Goal: Task Accomplishment & Management: Manage account settings

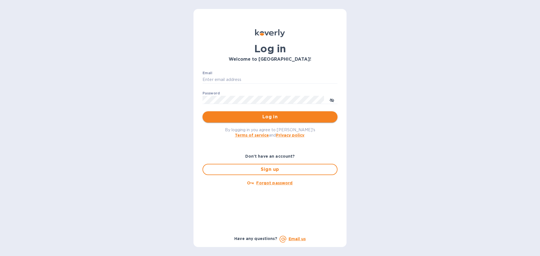
type input "yossy@frgnyc.com"
click at [252, 118] on span "Log in" at bounding box center [270, 117] width 126 height 7
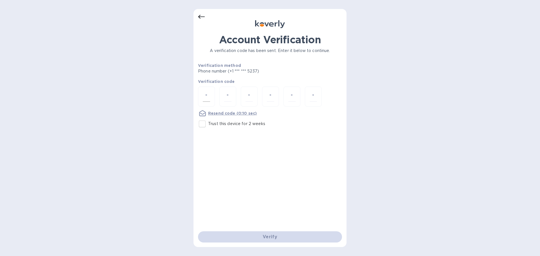
click at [202, 98] on div at bounding box center [206, 97] width 17 height 20
type input "3"
type input "8"
type input "4"
type input "6"
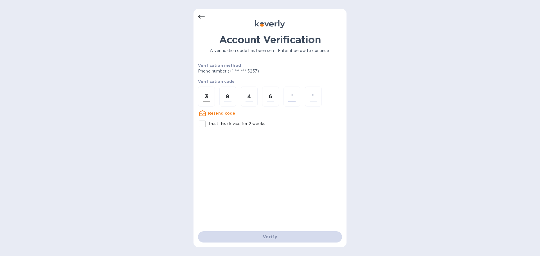
type input "9"
type input "1"
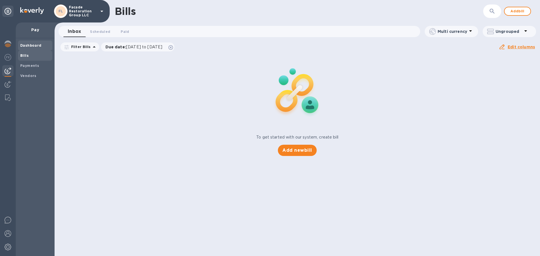
click at [32, 44] on b "Dashboard" at bounding box center [30, 45] width 21 height 4
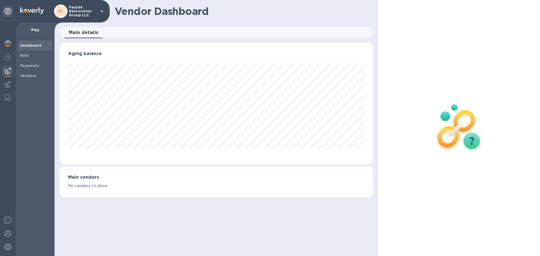
scroll to position [122, 313]
click at [30, 56] on span "Bills" at bounding box center [35, 56] width 30 height 6
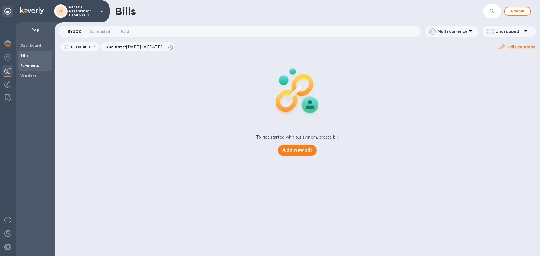
click at [28, 65] on b "Payments" at bounding box center [29, 66] width 19 height 4
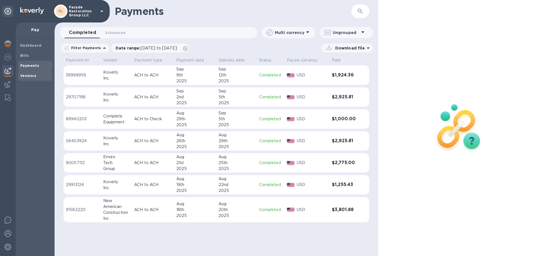
click at [33, 76] on b "Vendors" at bounding box center [28, 76] width 16 height 4
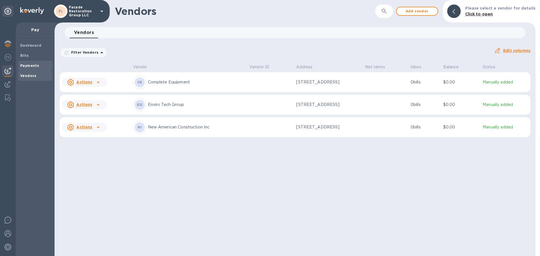
click at [32, 67] on b "Payments" at bounding box center [29, 66] width 19 height 4
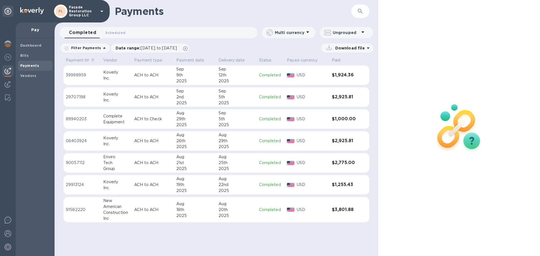
click at [80, 59] on p "Payment №" at bounding box center [77, 60] width 23 height 6
click at [109, 60] on p "Vendor" at bounding box center [110, 60] width 14 height 6
click at [145, 61] on p "Payment type" at bounding box center [148, 60] width 28 height 6
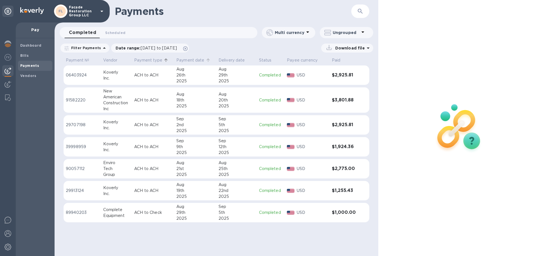
click at [178, 61] on p "Payment date" at bounding box center [190, 60] width 28 height 6
